Goal: Task Accomplishment & Management: Use online tool/utility

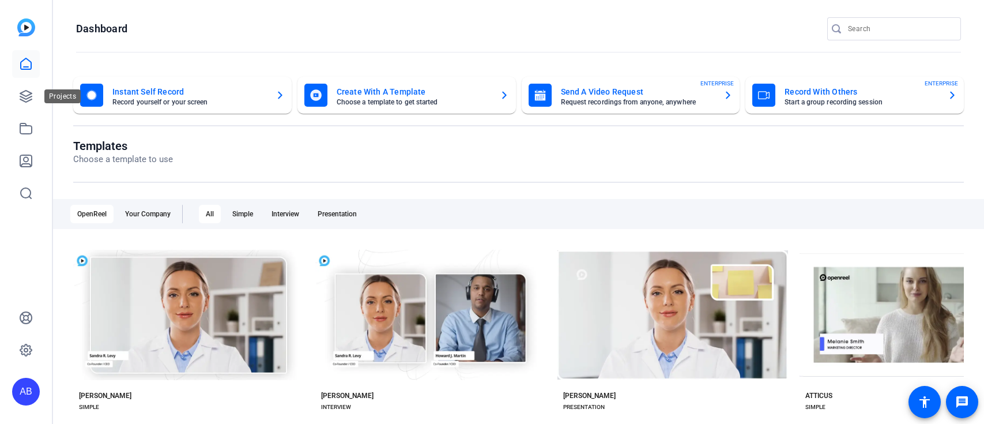
click at [28, 95] on icon at bounding box center [26, 96] width 12 height 12
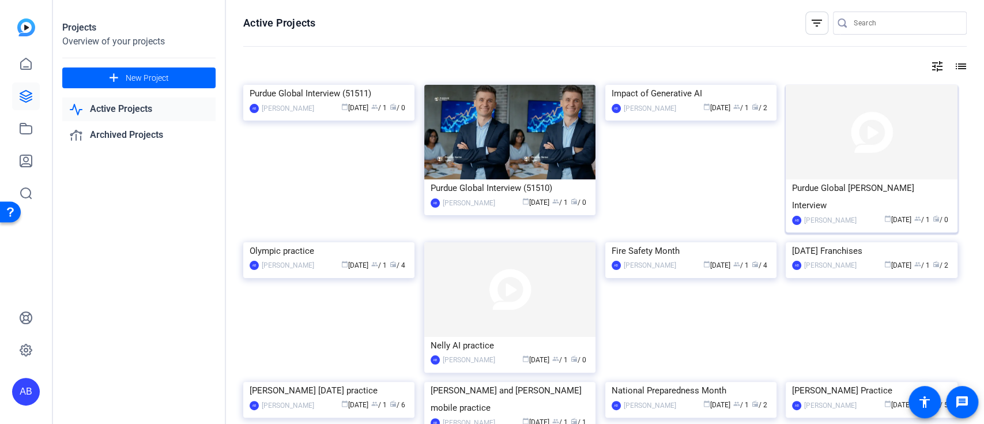
click at [845, 181] on div "Purdue Global [PERSON_NAME] Interview" at bounding box center [871, 196] width 159 height 35
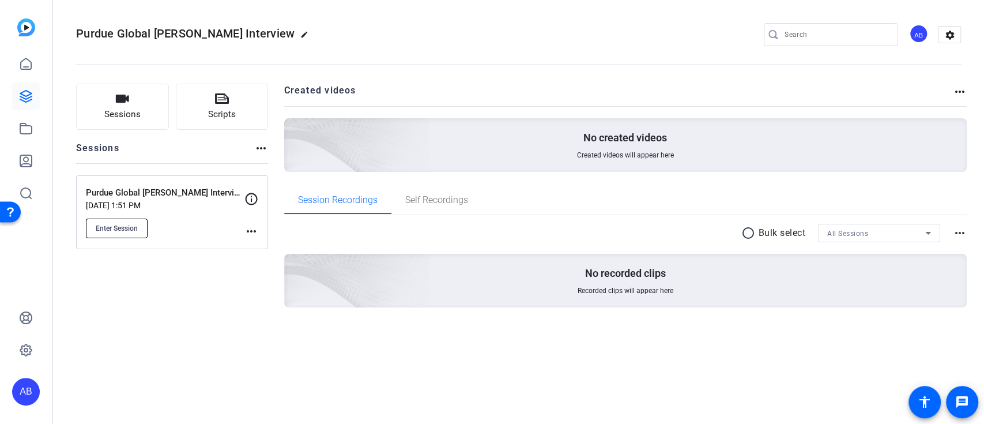
click at [118, 226] on span "Enter Session" at bounding box center [117, 228] width 42 height 9
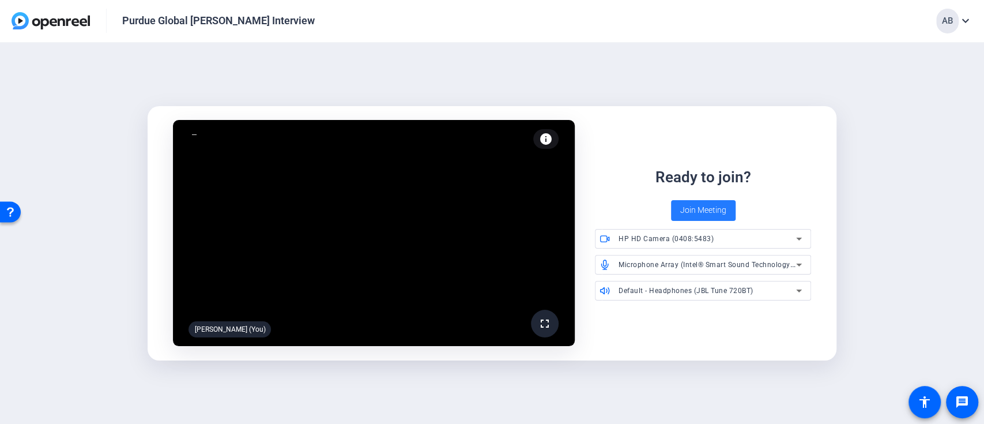
click at [702, 208] on span "Join Meeting" at bounding box center [703, 210] width 46 height 12
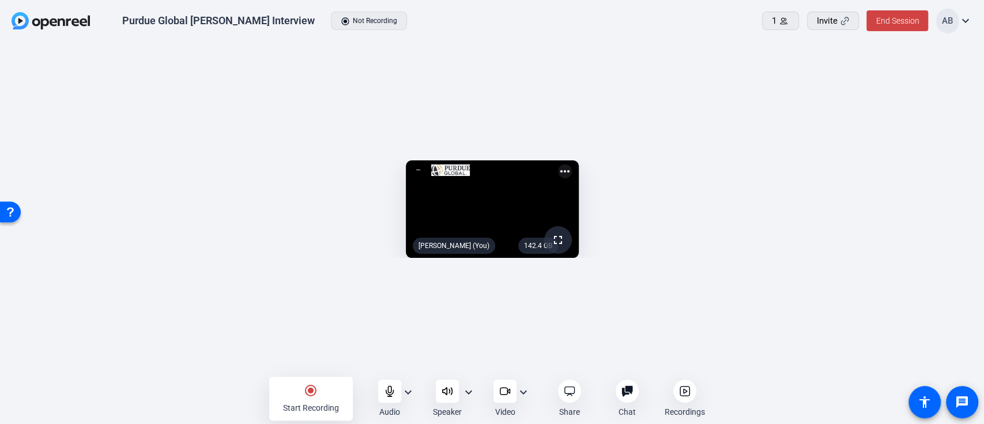
click at [879, 184] on openreel-capture-lite-video-stream "142.4 GB fullscreen [PERSON_NAME] (You) more_horiz" at bounding box center [491, 208] width 949 height 97
click at [906, 173] on openreel-capture-lite-video-stream "142.4 GB fullscreen [PERSON_NAME] (You) more_horiz" at bounding box center [491, 208] width 949 height 97
click at [503, 393] on icon at bounding box center [505, 391] width 12 height 12
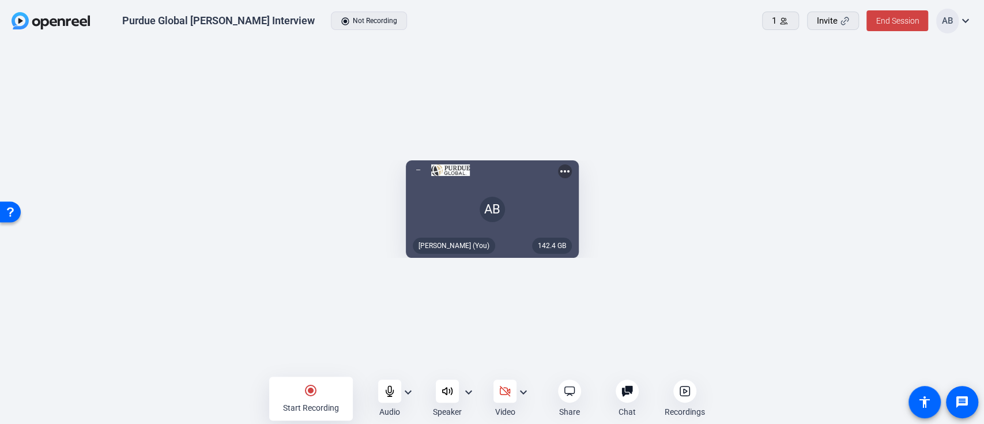
click at [832, 160] on openreel-capture-lite-video-stream "142.4 GB AB [PERSON_NAME] (You) more_horiz" at bounding box center [491, 208] width 949 height 97
click at [629, 393] on icon at bounding box center [627, 391] width 12 height 12
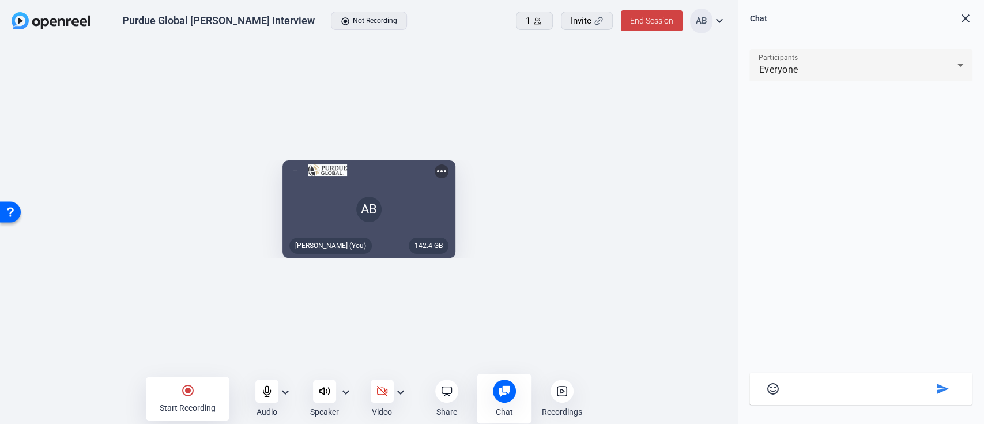
click at [629, 393] on div "radio_button_checked Start Recording Audio expand_more Speaker expand_more Vide…" at bounding box center [369, 399] width 738 height 34
click at [510, 394] on icon at bounding box center [505, 391] width 12 height 12
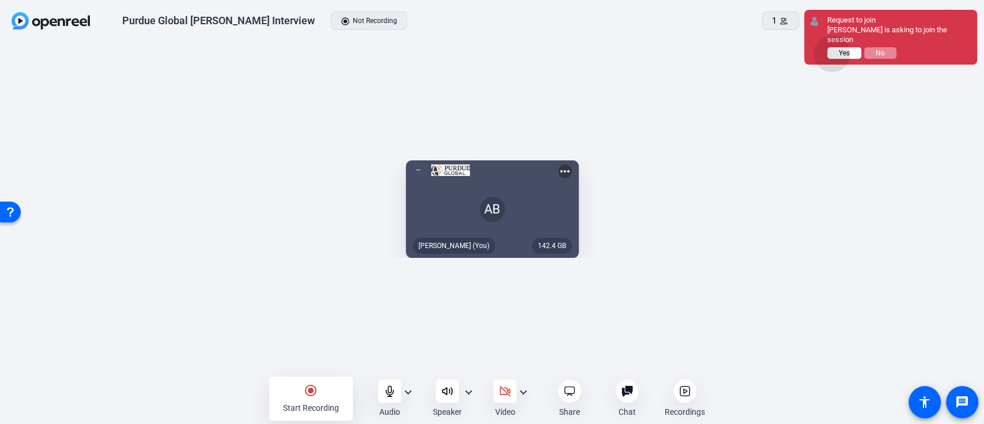
click at [832, 54] on button "Yes" at bounding box center [844, 53] width 34 height 12
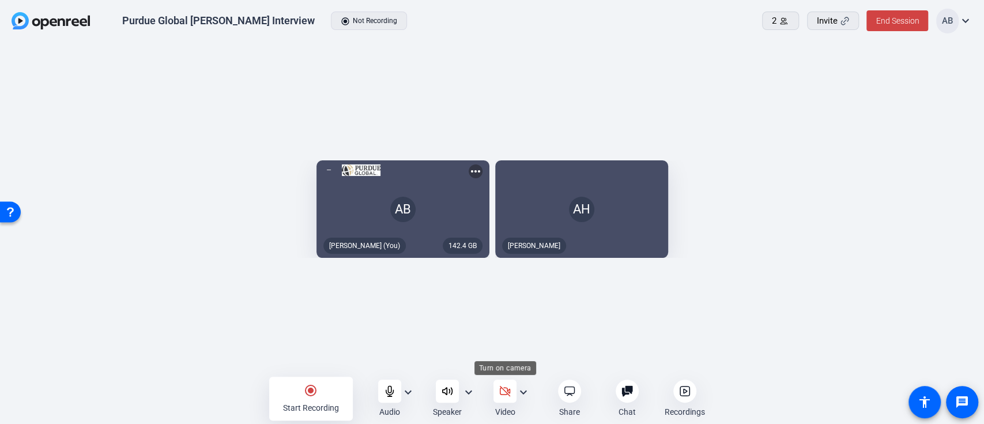
click at [503, 393] on icon at bounding box center [505, 391] width 12 height 12
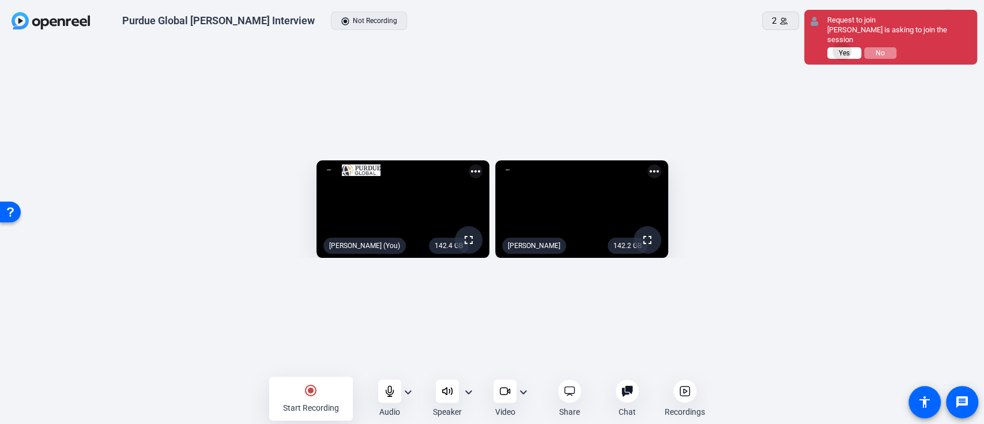
click at [842, 49] on span "Yes" at bounding box center [844, 53] width 11 height 8
click at [847, 49] on span "Yes" at bounding box center [844, 53] width 11 height 8
click at [844, 49] on span "Yes" at bounding box center [844, 53] width 11 height 8
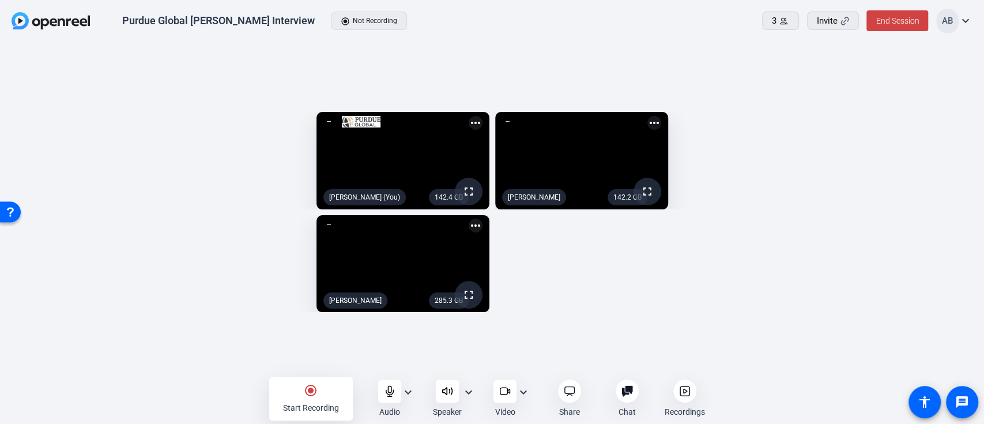
drag, startPoint x: 447, startPoint y: 390, endPoint x: 536, endPoint y: 350, distance: 97.5
click at [536, 350] on div "Purdue Global Lauryn DeLuca Interview radio_button_checked Not Recording 3 Invi…" at bounding box center [492, 212] width 984 height 424
click at [379, 395] on div at bounding box center [389, 390] width 23 height 23
drag, startPoint x: 397, startPoint y: 391, endPoint x: 393, endPoint y: 397, distance: 6.6
click at [396, 392] on div at bounding box center [389, 390] width 23 height 23
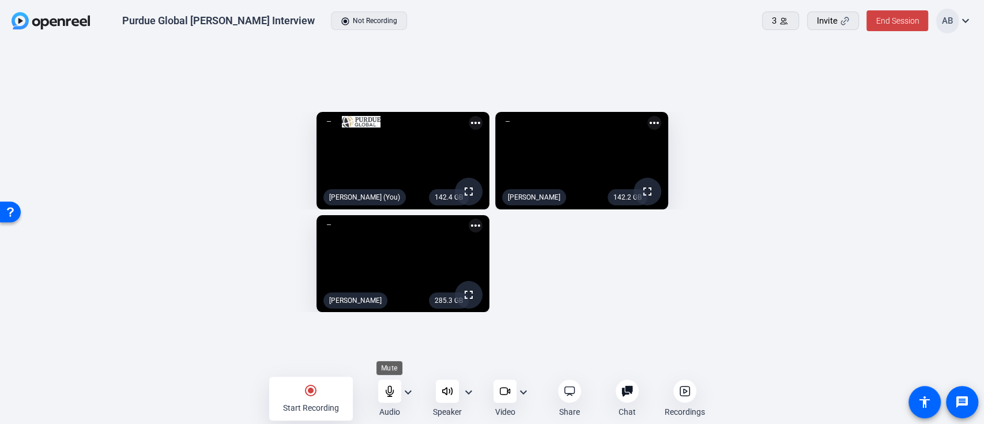
click at [390, 398] on div at bounding box center [389, 390] width 23 height 23
click at [393, 390] on icon at bounding box center [390, 391] width 12 height 12
click at [315, 390] on mat-icon "radio_button_checked" at bounding box center [311, 390] width 14 height 14
click at [386, 391] on div at bounding box center [492, 399] width 984 height 34
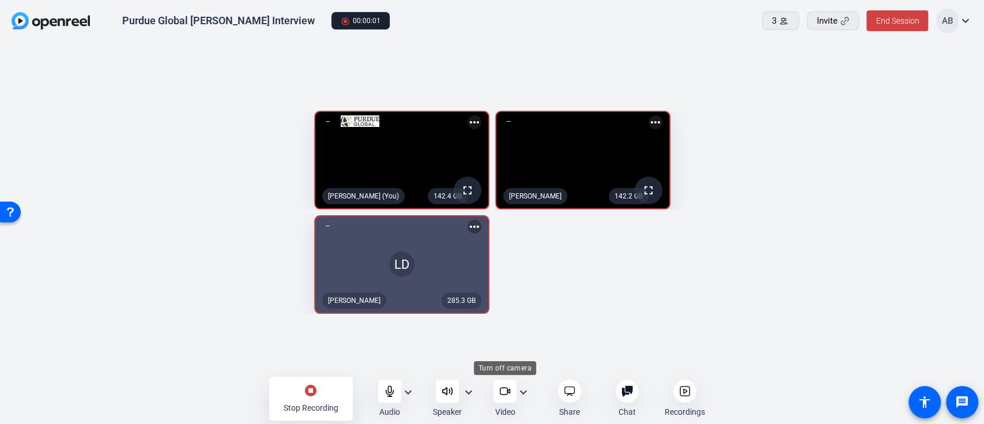
click at [503, 394] on icon at bounding box center [503, 390] width 7 height 7
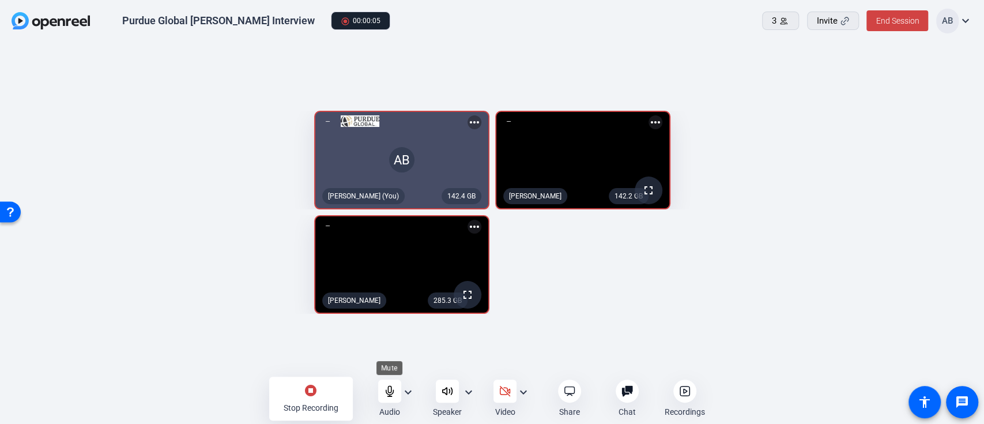
click at [397, 395] on div at bounding box center [389, 390] width 23 height 23
click at [312, 396] on mat-icon "stop_circle" at bounding box center [311, 390] width 14 height 14
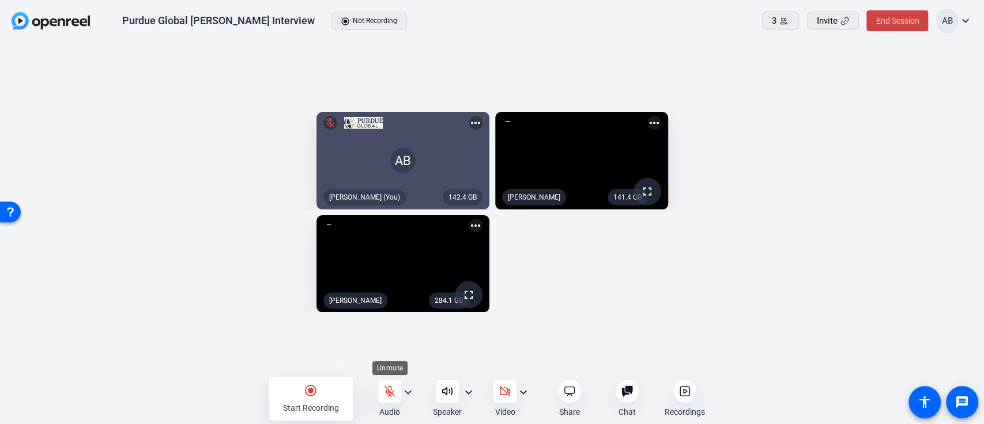
click at [385, 387] on icon at bounding box center [390, 391] width 12 height 12
click at [499, 392] on icon at bounding box center [505, 391] width 12 height 12
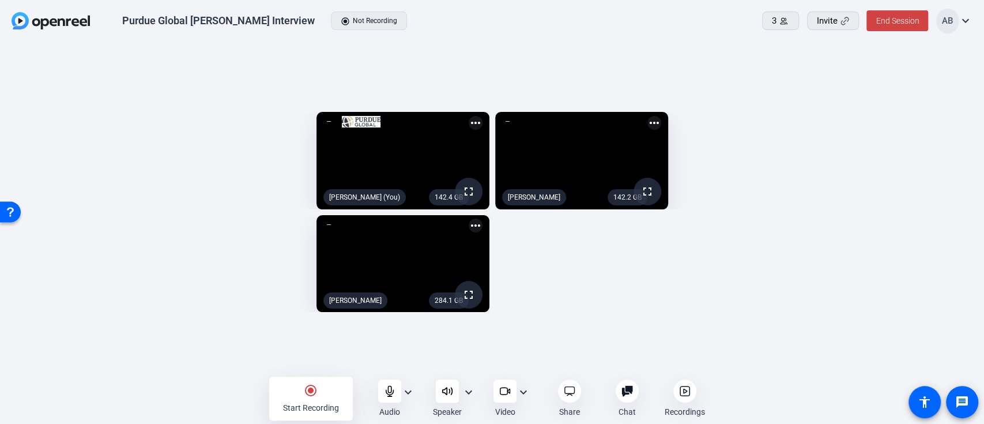
click at [692, 399] on div at bounding box center [684, 390] width 23 height 23
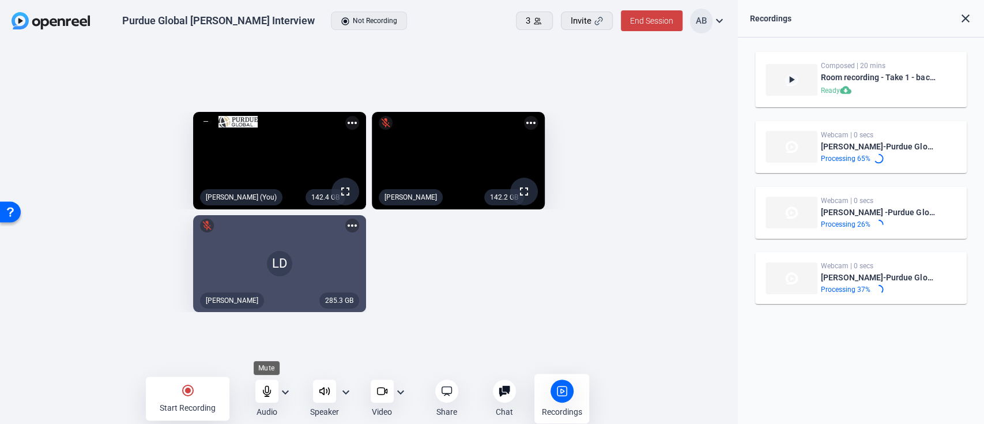
click at [267, 396] on icon at bounding box center [266, 391] width 7 height 10
click at [264, 397] on div at bounding box center [266, 390] width 23 height 23
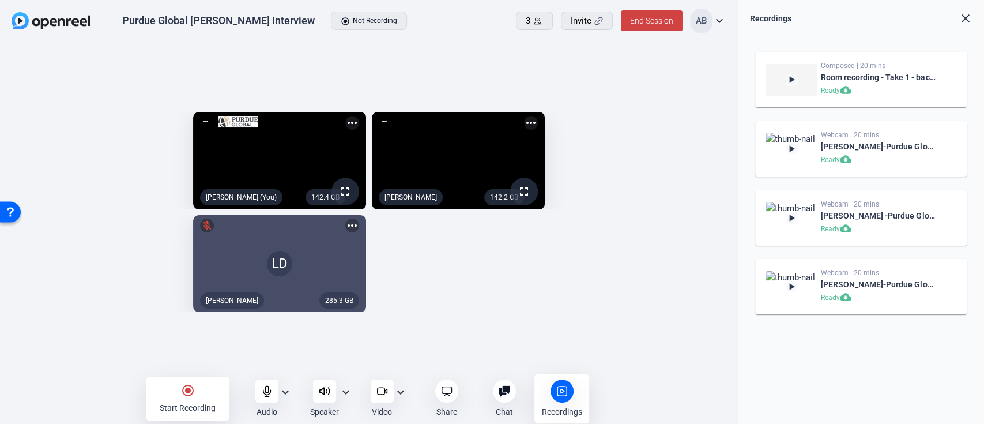
click at [523, 308] on div "142.4 GB fullscreen Adam Bartels (You) more_horiz 142.2 GB fullscreen Amy Hawki…" at bounding box center [369, 212] width 715 height 212
click at [565, 274] on div "142.4 GB fullscreen Adam Bartels (You) more_horiz 142.2 GB fullscreen Amy Hawki…" at bounding box center [369, 212] width 715 height 212
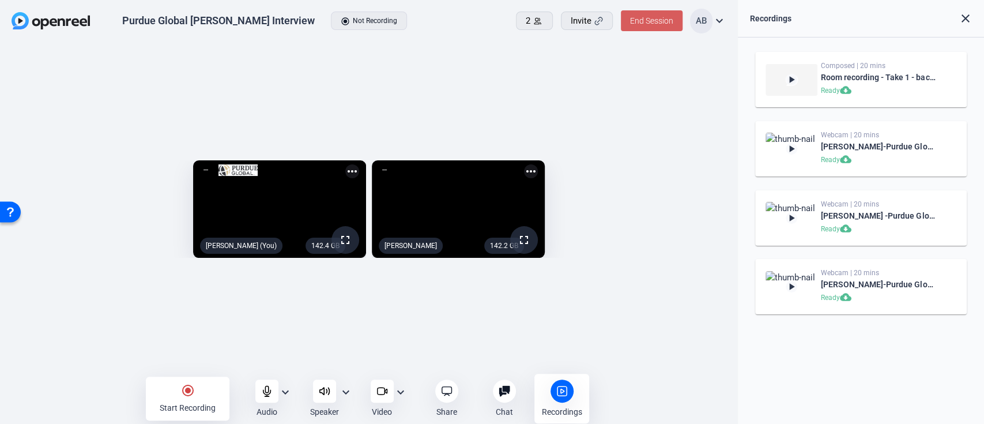
click at [653, 24] on span "End Session" at bounding box center [651, 20] width 43 height 9
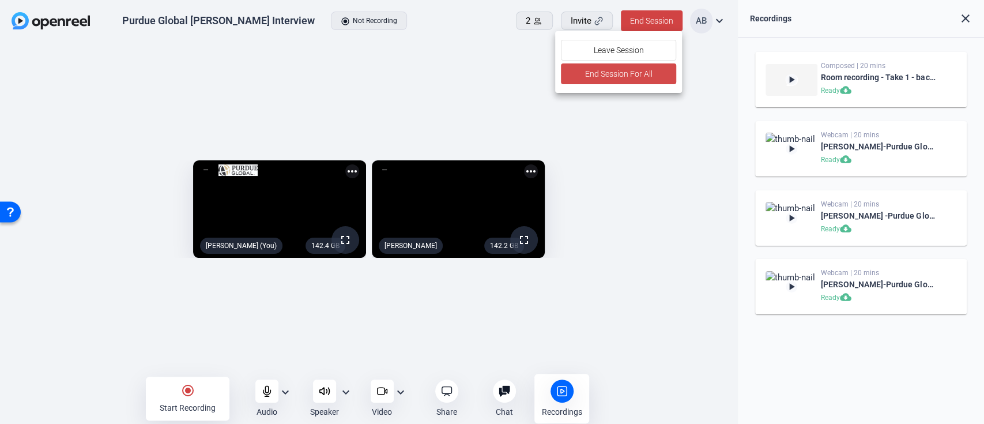
click at [636, 74] on span "End Session For All" at bounding box center [617, 74] width 67 height 14
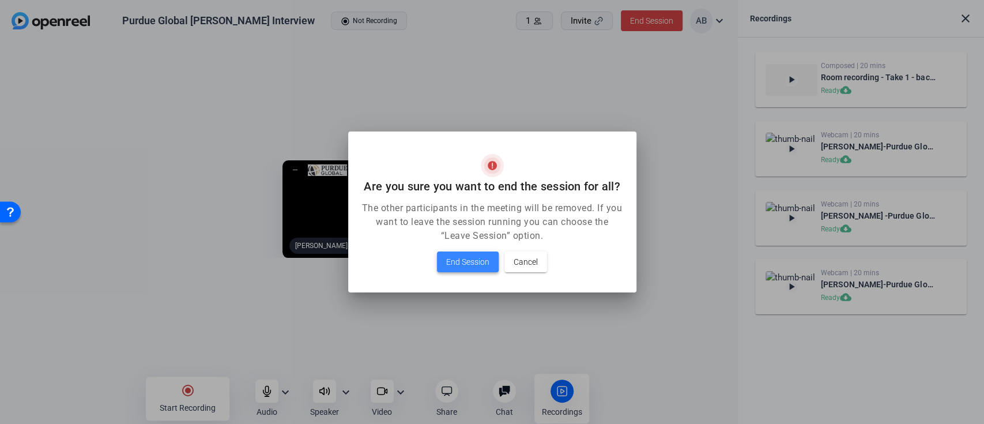
click at [476, 259] on span "End Session" at bounding box center [467, 262] width 43 height 14
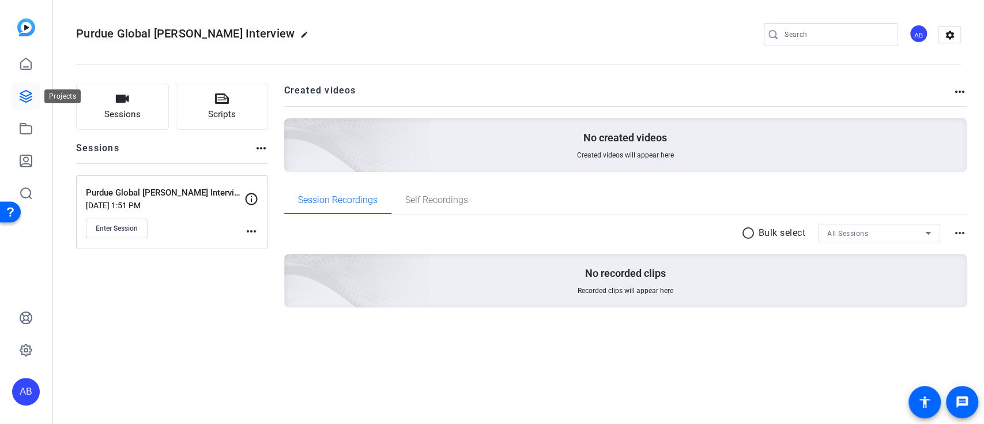
click at [28, 93] on icon at bounding box center [26, 96] width 14 height 14
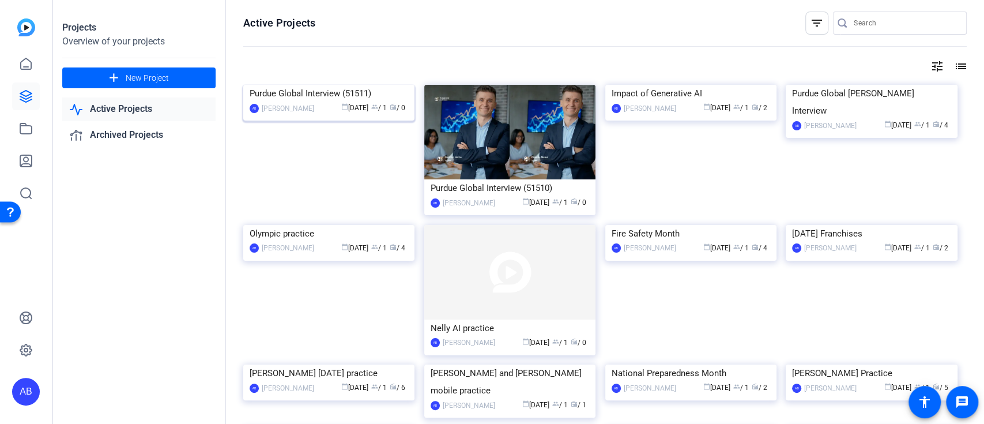
click at [353, 85] on img at bounding box center [328, 85] width 171 height 0
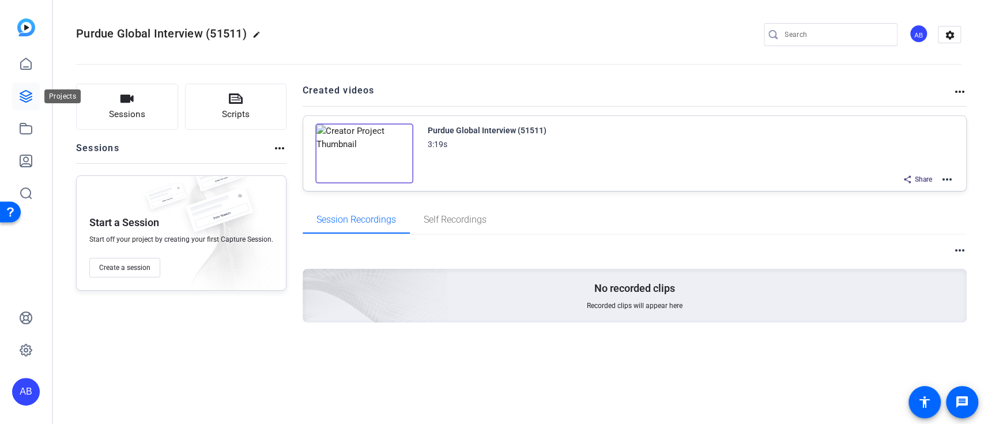
click at [22, 91] on icon at bounding box center [26, 96] width 14 height 14
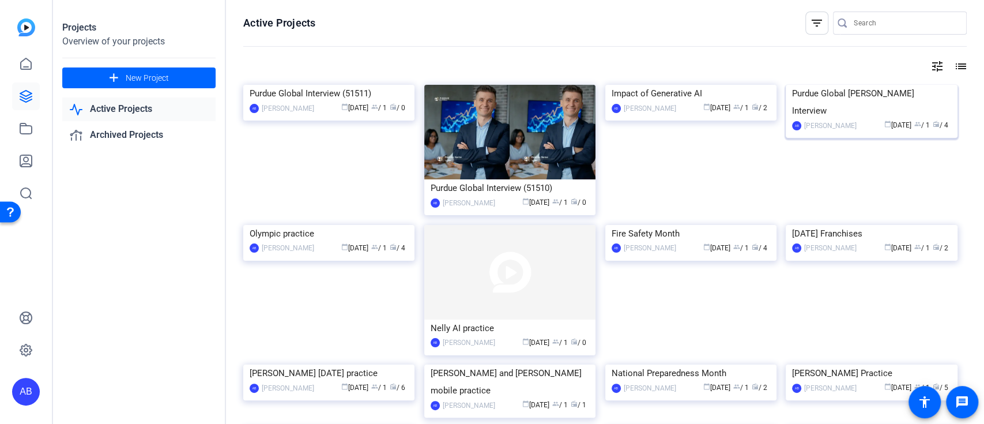
click at [882, 85] on img at bounding box center [871, 85] width 171 height 0
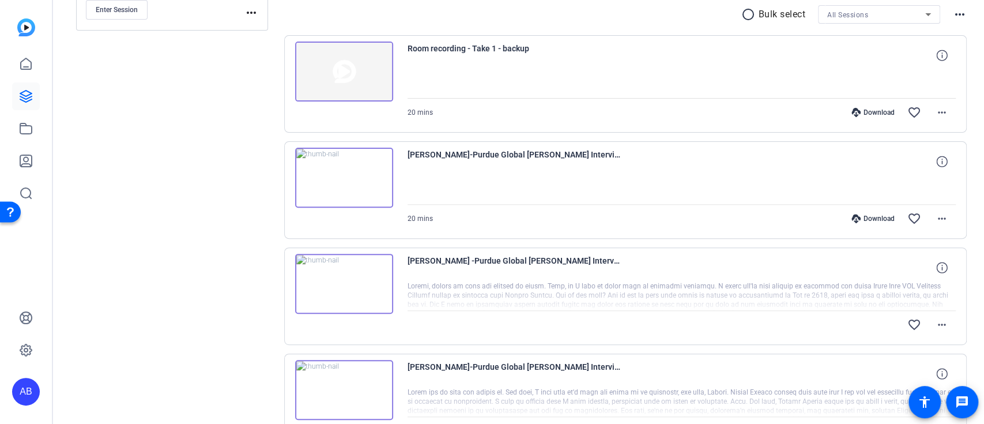
scroll to position [295, 0]
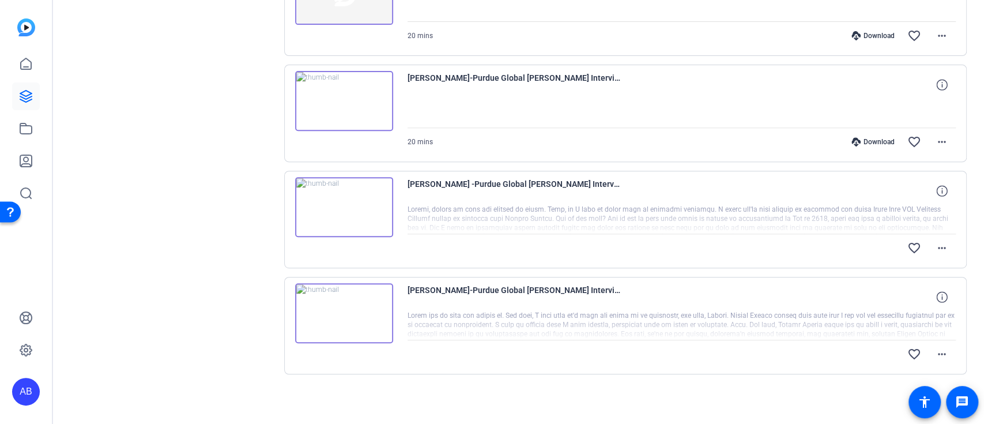
click at [348, 199] on img at bounding box center [344, 207] width 98 height 60
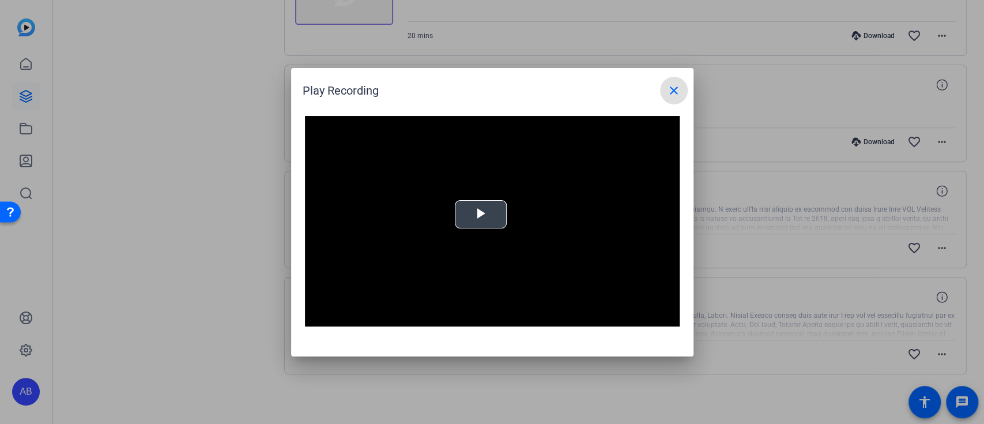
click at [495, 220] on div "Video Player is loading. Play Video Play Mute Current Time 0:00 / Duration -:- …" at bounding box center [492, 221] width 375 height 211
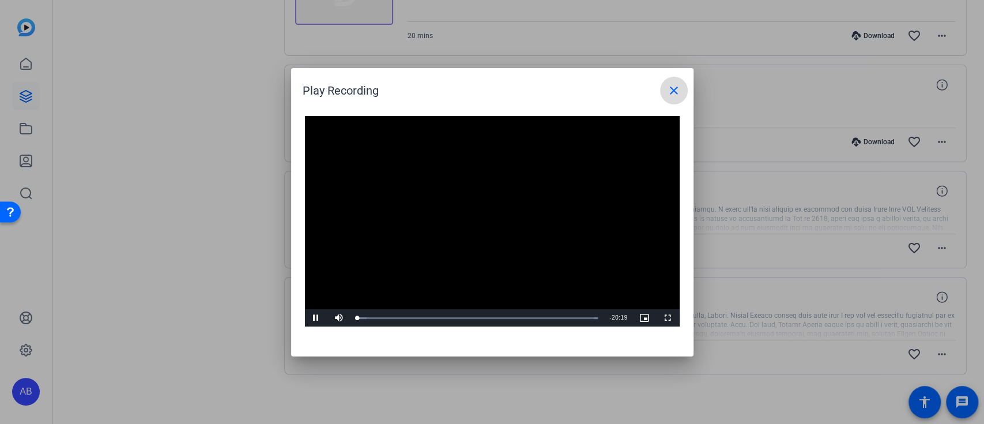
click at [674, 89] on mat-icon "close" at bounding box center [674, 91] width 14 height 14
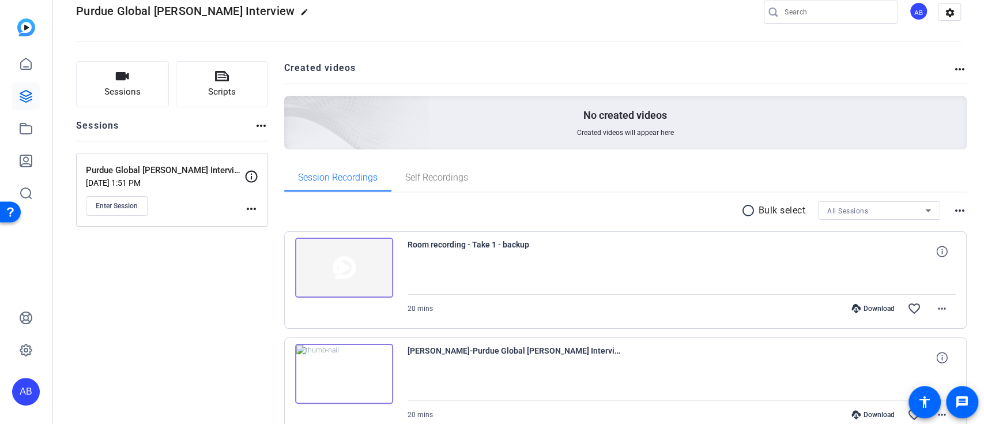
scroll to position [0, 0]
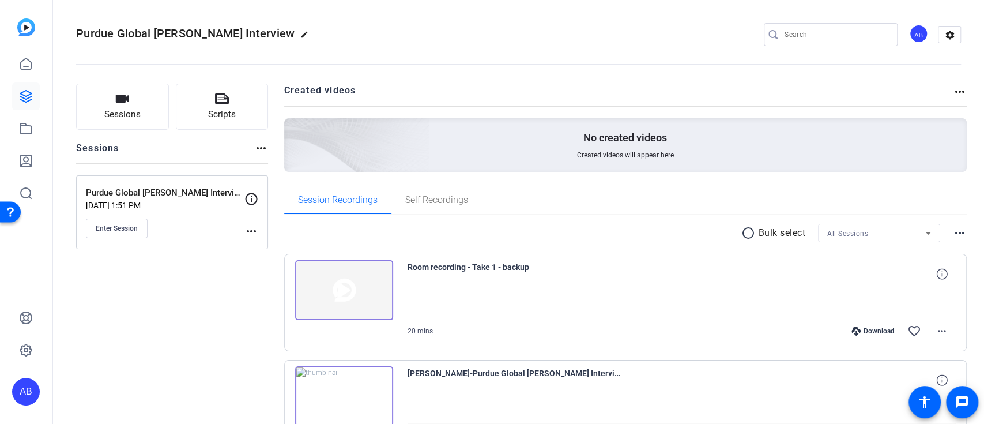
click at [195, 305] on div "Sessions Scripts Sessions more_horiz Purdue Global Lauryn DeLuca Interview Sep …" at bounding box center [172, 395] width 192 height 623
click at [36, 96] on link at bounding box center [26, 96] width 28 height 28
